Goal: Find contact information: Find contact information

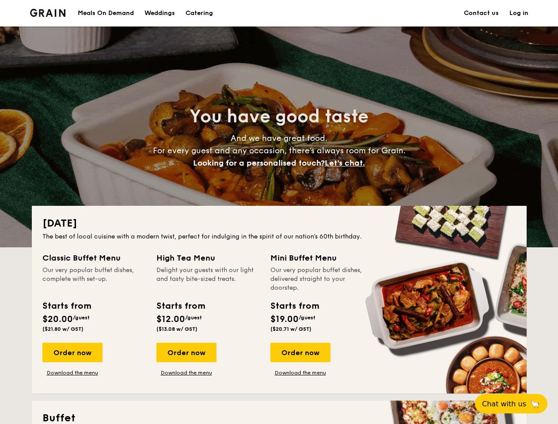
click at [279, 212] on div "[DATE] The best of local cuisine with a modern twist, perfect for indulging in …" at bounding box center [279, 300] width 494 height 188
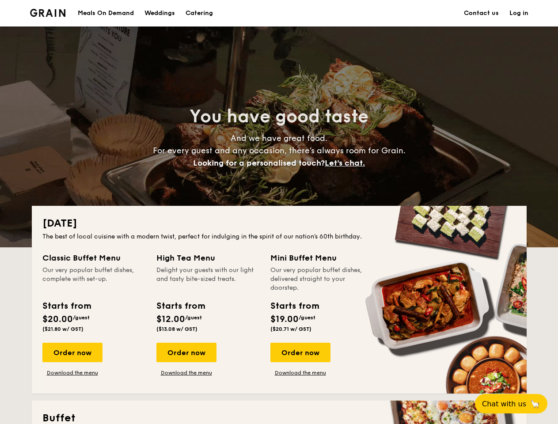
click at [518, 13] on link "Log in" at bounding box center [518, 13] width 19 height 26
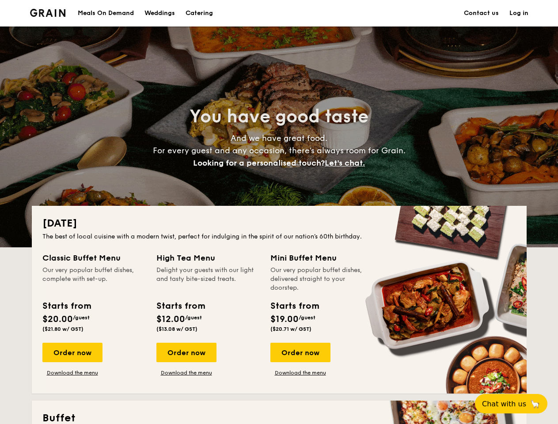
click at [347, 163] on span "Let's chat." at bounding box center [345, 163] width 40 height 10
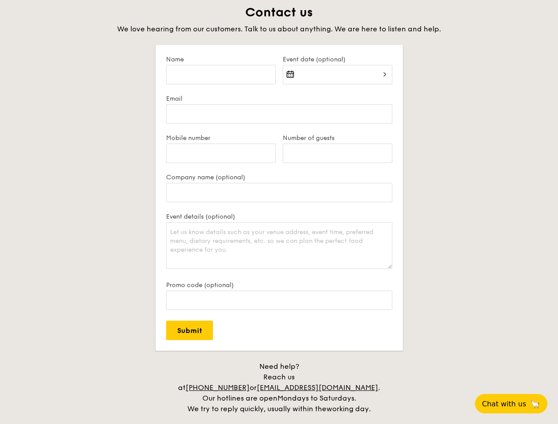
click at [186, 352] on div "Contact us We love hearing from our customers. Talk to us about anything. We ar…" at bounding box center [279, 209] width 494 height 410
click at [300, 352] on div "Contact us We love hearing from our customers. Talk to us about anything. We ar…" at bounding box center [279, 209] width 494 height 410
click at [516, 404] on span "Chat with us" at bounding box center [504, 404] width 44 height 8
